Goal: Task Accomplishment & Management: Use online tool/utility

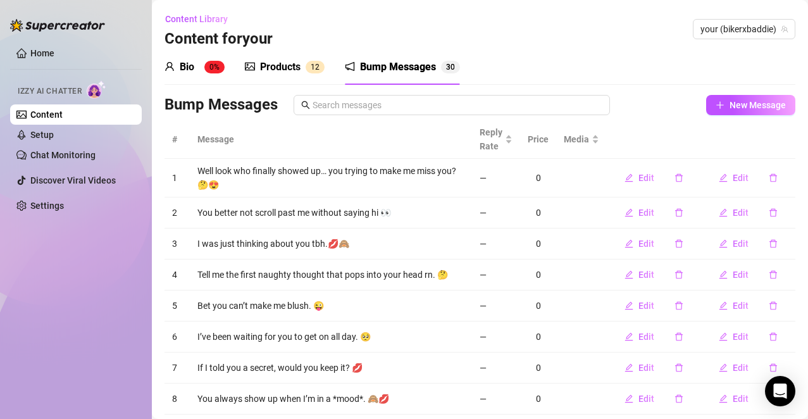
click at [63, 114] on link "Content" at bounding box center [46, 115] width 32 height 10
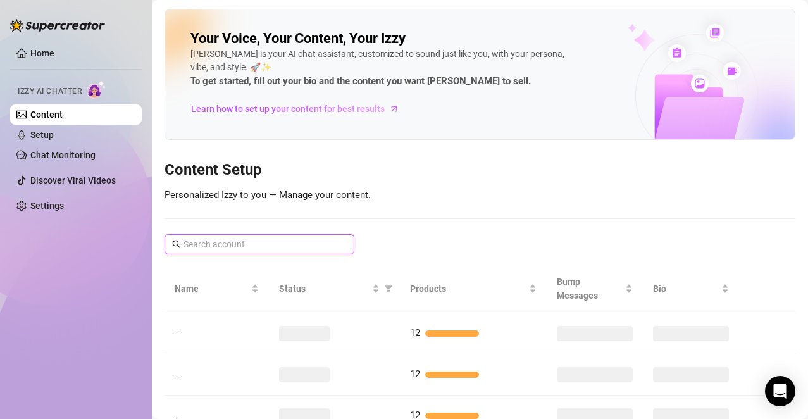
click at [274, 242] on input "text" at bounding box center [260, 244] width 153 height 14
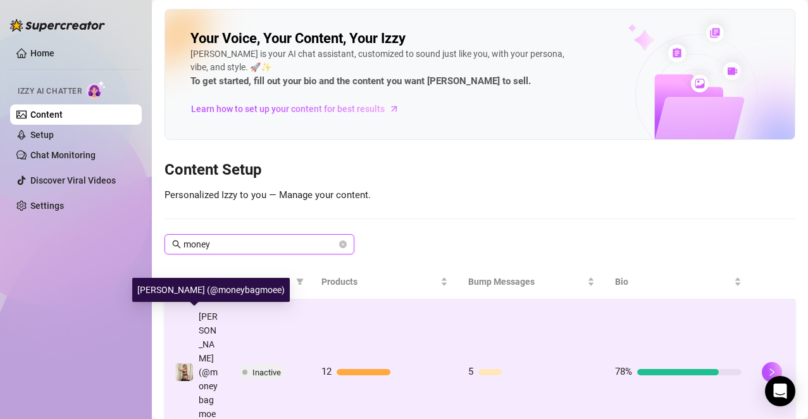
type input "money"
click at [209, 347] on div "[PERSON_NAME] (@moneybagmoee)" at bounding box center [209, 372] width 20 height 125
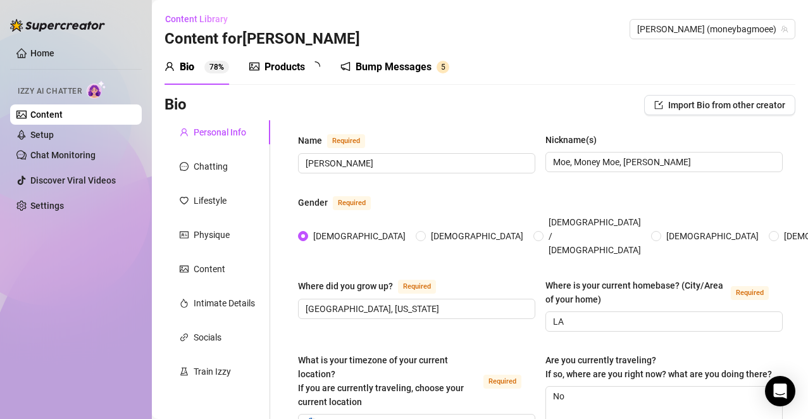
radio input "true"
type input "[DATE]"
click at [415, 68] on div "Bump Messages" at bounding box center [403, 66] width 76 height 15
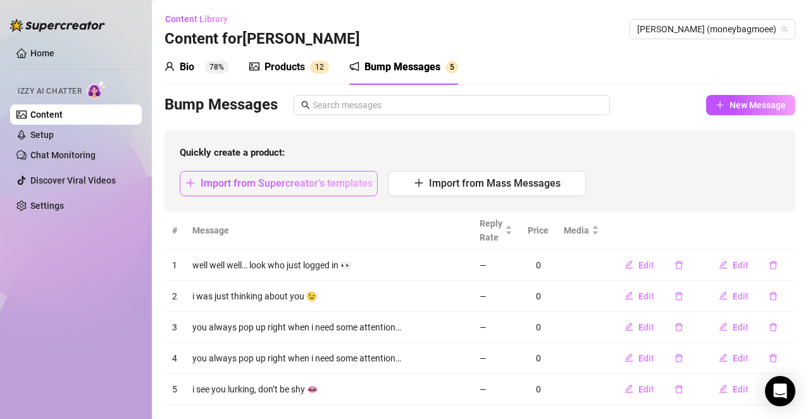
click at [337, 186] on span "Import from Supercreator's templates" at bounding box center [287, 183] width 172 height 12
type textarea "Type your message here..."
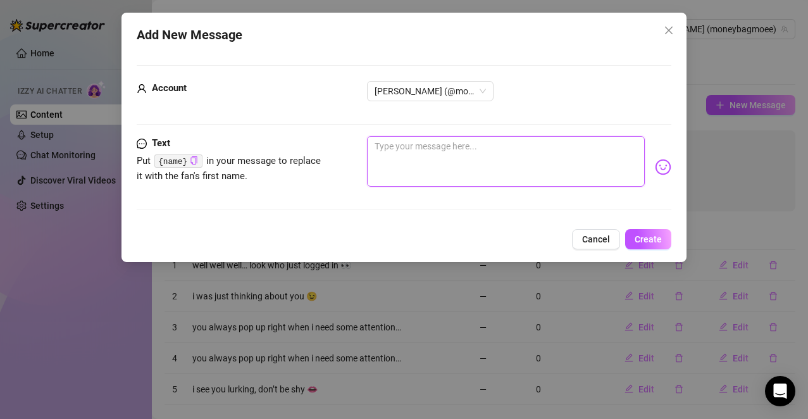
click at [472, 164] on textarea at bounding box center [506, 161] width 279 height 51
click at [668, 34] on icon "close" at bounding box center [669, 30] width 10 height 10
